Goal: Check status: Check status

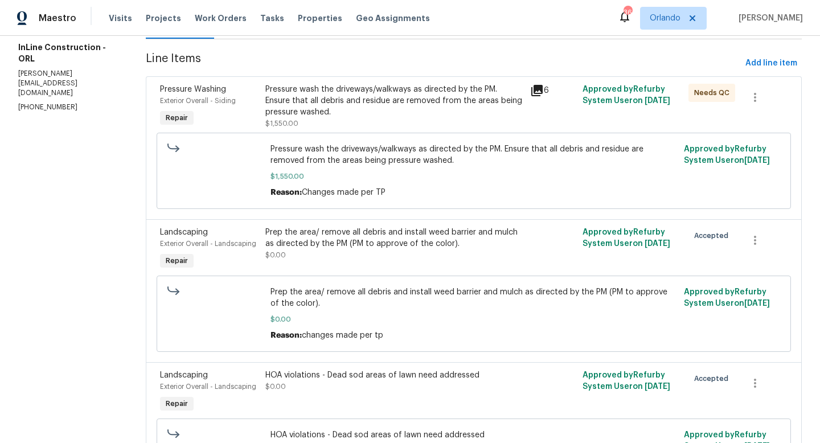
scroll to position [140, 0]
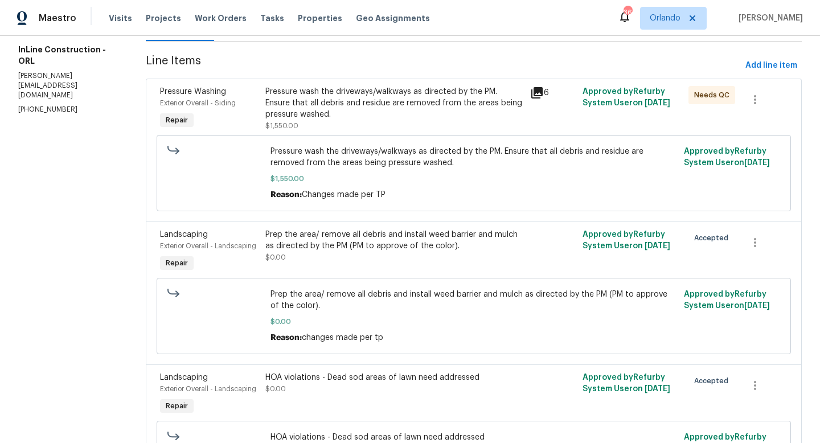
click at [388, 98] on div "Pressure wash the driveways/walkways as directed by the PM. Ensure that all deb…" at bounding box center [393, 103] width 257 height 34
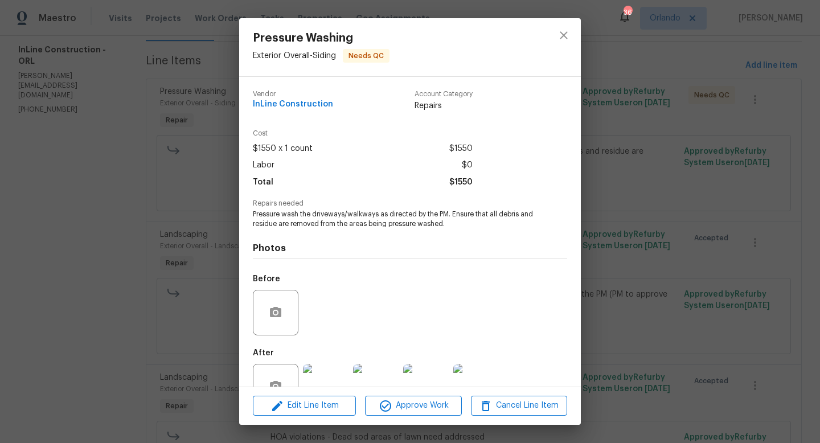
scroll to position [34, 0]
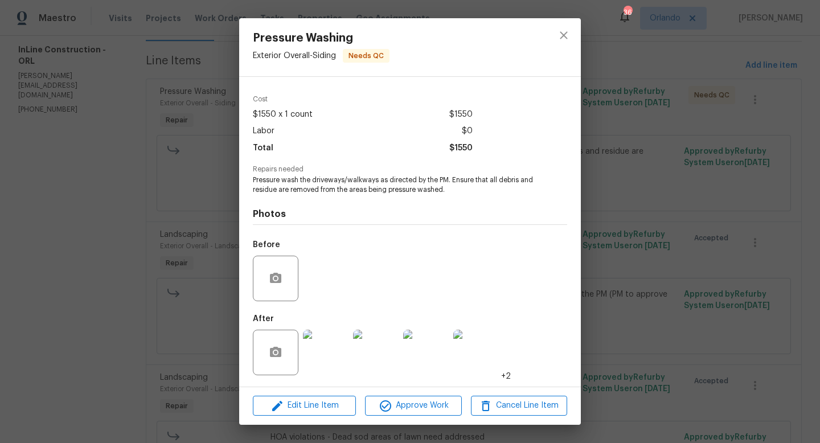
click at [324, 354] on img at bounding box center [326, 353] width 46 height 46
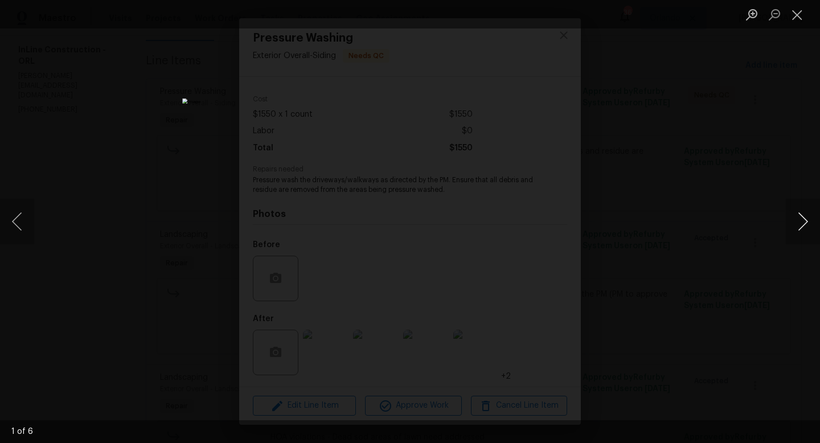
click at [813, 221] on button "Next image" at bounding box center [803, 222] width 34 height 46
click at [804, 220] on button "Next image" at bounding box center [803, 222] width 34 height 46
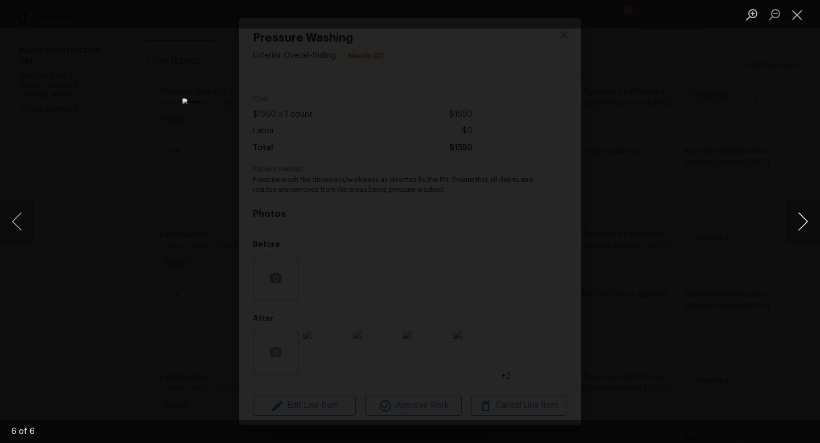
click at [804, 220] on button "Next image" at bounding box center [803, 222] width 34 height 46
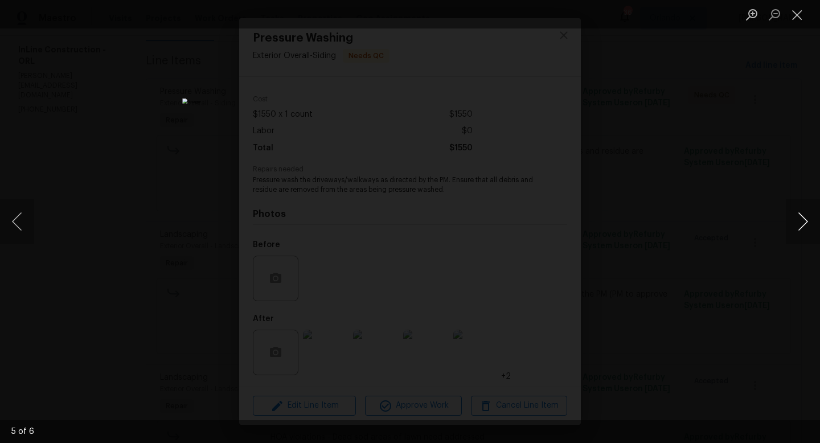
click at [804, 220] on button "Next image" at bounding box center [803, 222] width 34 height 46
click at [805, 219] on button "Next image" at bounding box center [803, 222] width 34 height 46
click at [804, 214] on button "Next image" at bounding box center [803, 222] width 34 height 46
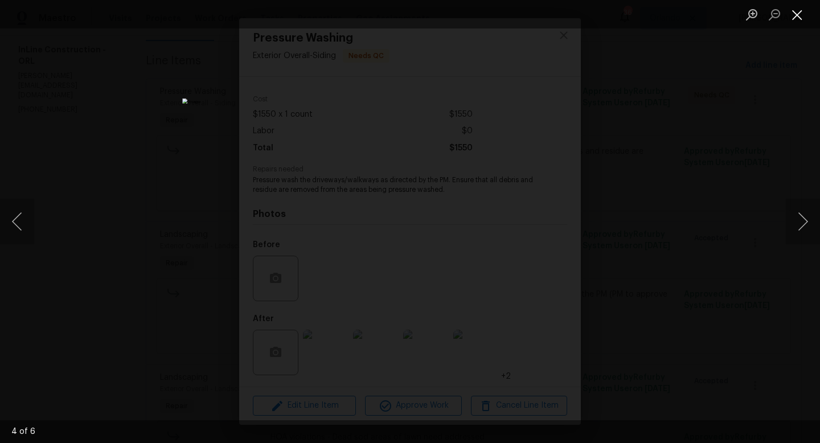
click at [791, 13] on button "Close lightbox" at bounding box center [797, 15] width 23 height 20
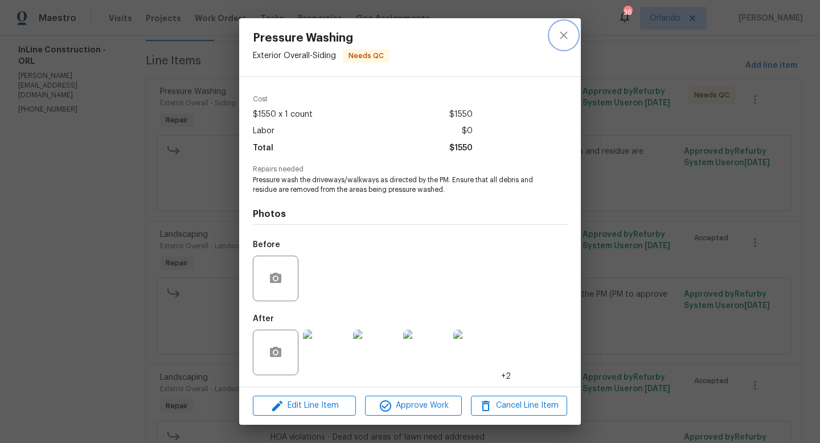
click at [568, 39] on icon "close" at bounding box center [564, 35] width 14 height 14
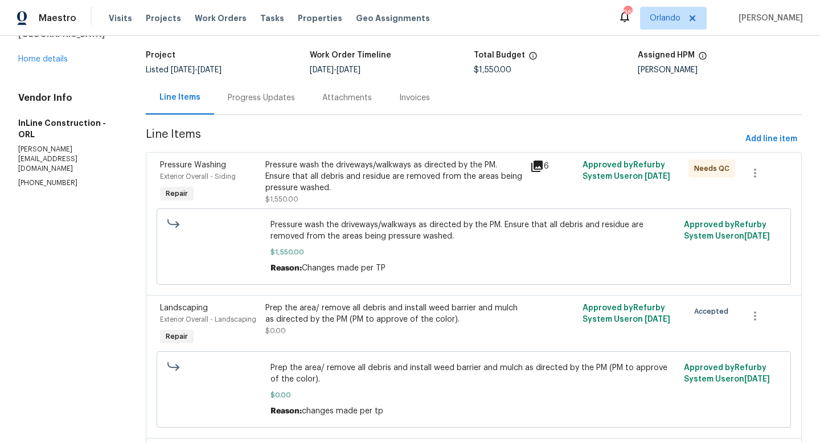
scroll to position [64, 0]
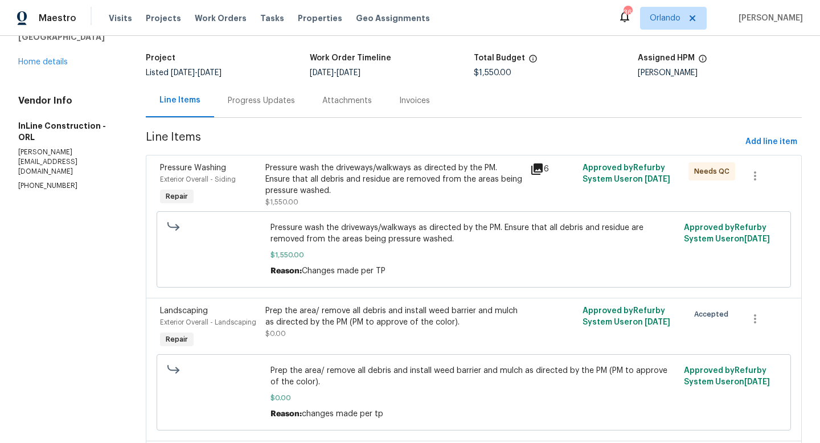
click at [266, 104] on div "Progress Updates" at bounding box center [261, 100] width 67 height 11
